Goal: Navigation & Orientation: Understand site structure

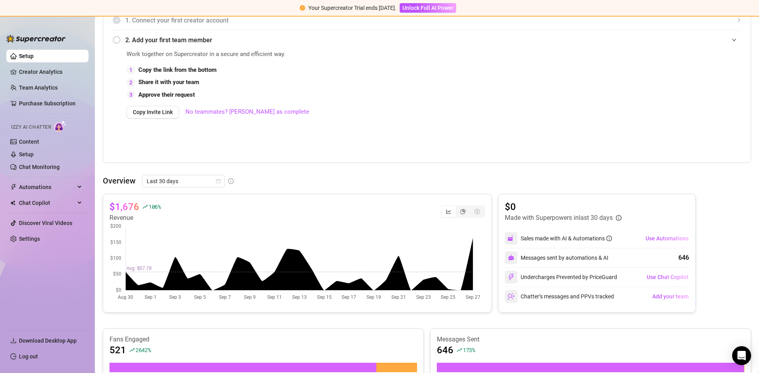
scroll to position [40, 0]
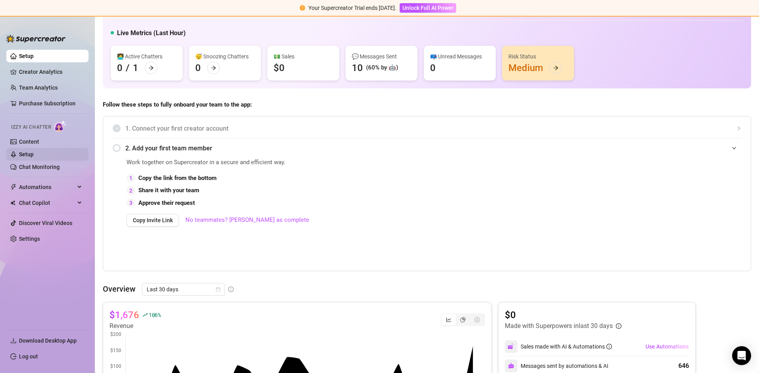
click at [26, 151] on link "Setup" at bounding box center [26, 154] width 15 height 6
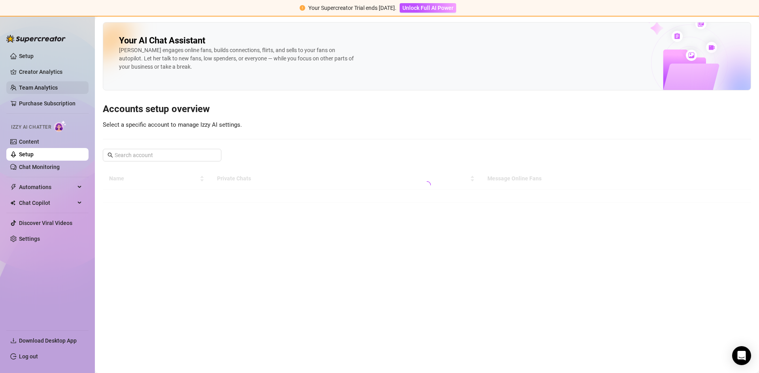
click at [34, 85] on link "Team Analytics" at bounding box center [38, 88] width 39 height 6
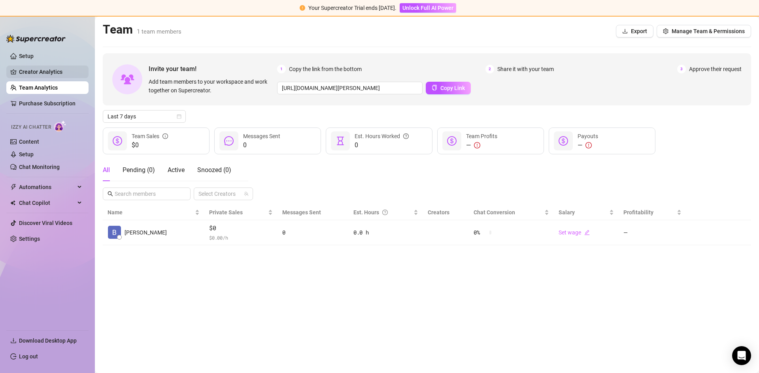
click at [46, 72] on link "Creator Analytics" at bounding box center [50, 72] width 63 height 13
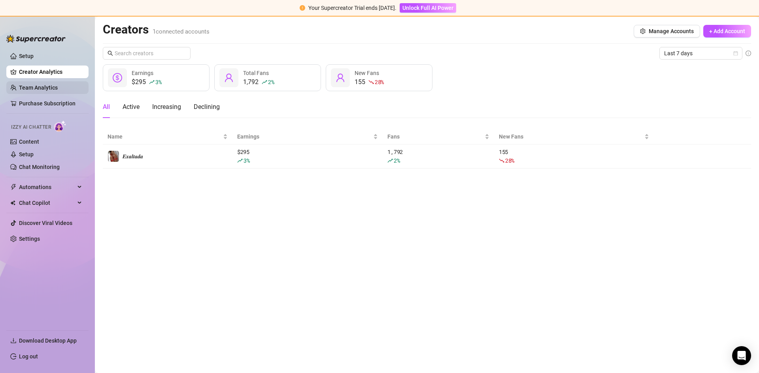
click at [44, 86] on link "Team Analytics" at bounding box center [38, 88] width 39 height 6
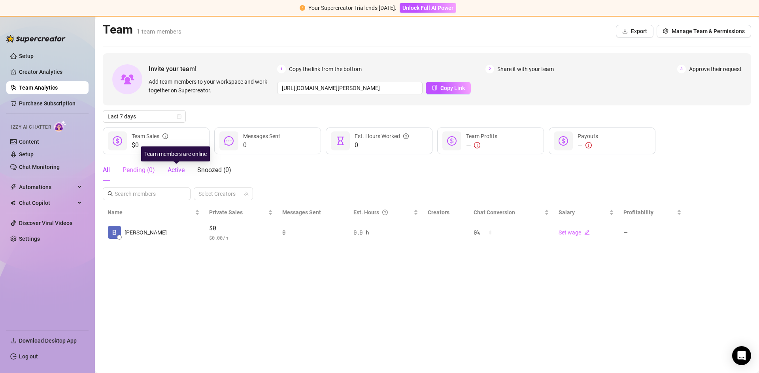
drag, startPoint x: 170, startPoint y: 171, endPoint x: 145, endPoint y: 170, distance: 24.1
click at [169, 171] on span "Active" at bounding box center [176, 170] width 17 height 8
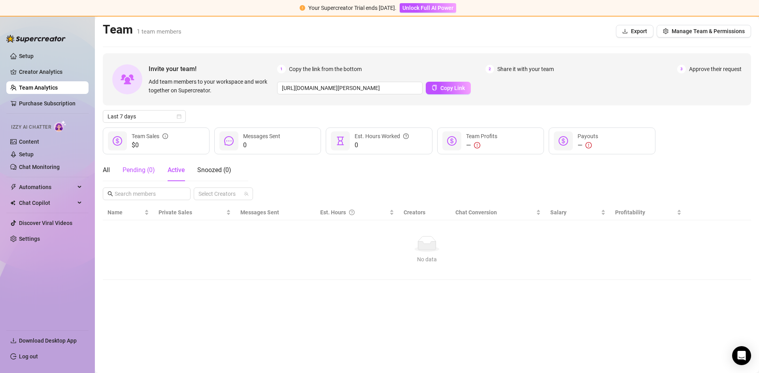
click at [145, 170] on div "Pending ( 0 )" at bounding box center [138, 170] width 32 height 9
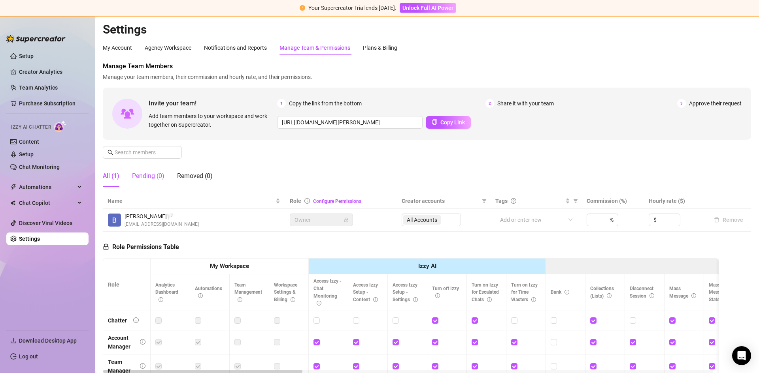
click at [142, 177] on div "Pending (0)" at bounding box center [148, 175] width 32 height 9
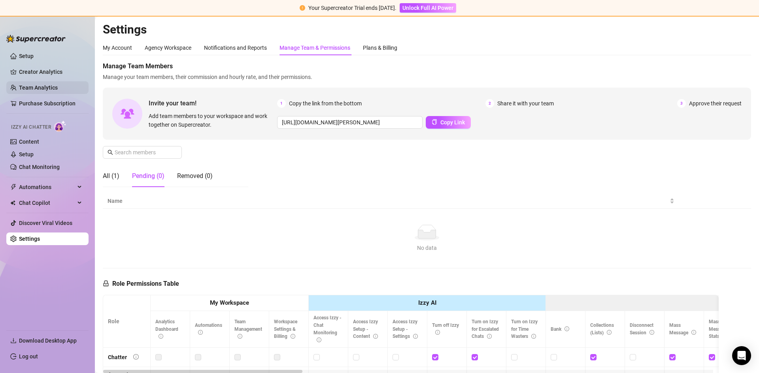
click at [55, 91] on link "Team Analytics" at bounding box center [38, 88] width 39 height 6
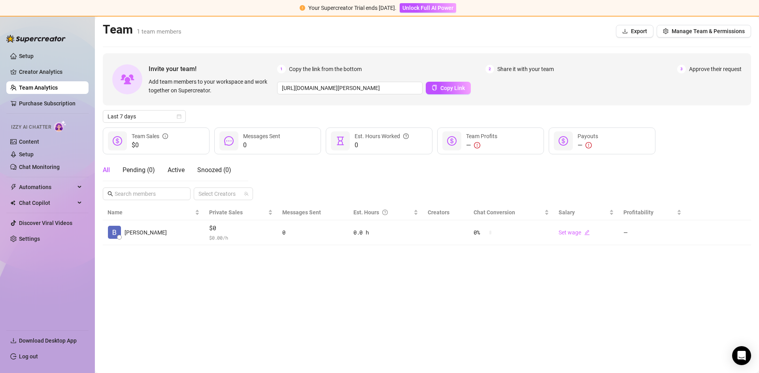
click at [55, 90] on link "Team Analytics" at bounding box center [38, 88] width 39 height 6
click at [55, 71] on link "Creator Analytics" at bounding box center [50, 72] width 63 height 13
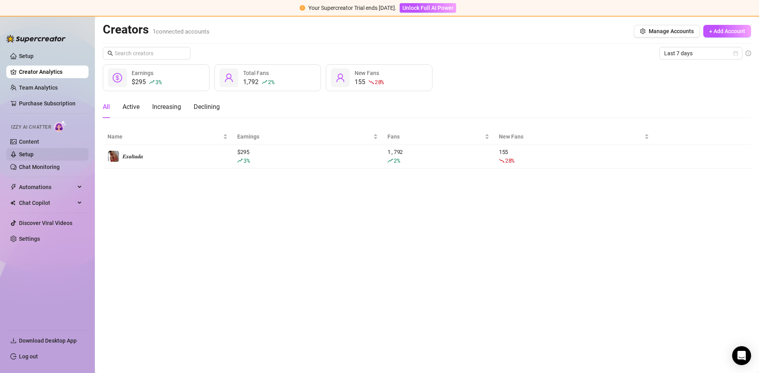
click at [34, 151] on link "Setup" at bounding box center [26, 154] width 15 height 6
